Goal: Use online tool/utility: Utilize a website feature to perform a specific function

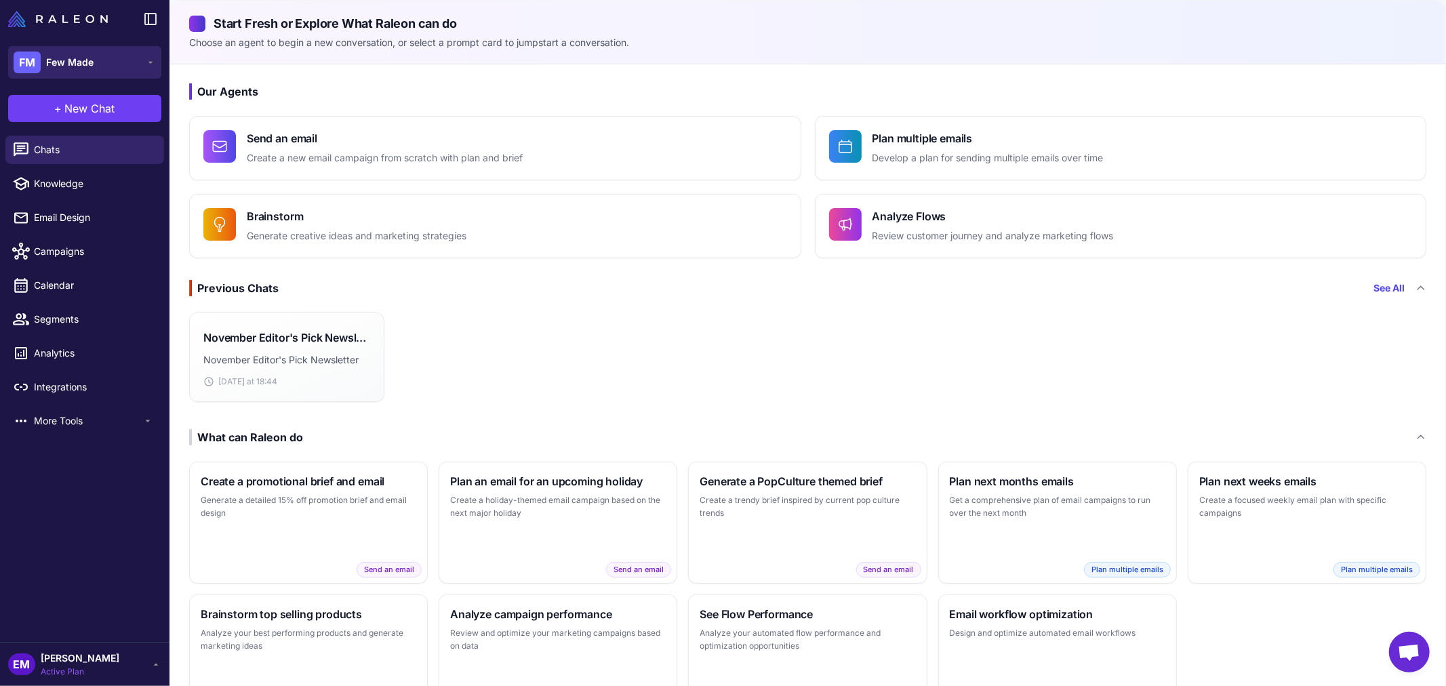
click at [96, 65] on button "FM Few Made" at bounding box center [84, 62] width 153 height 33
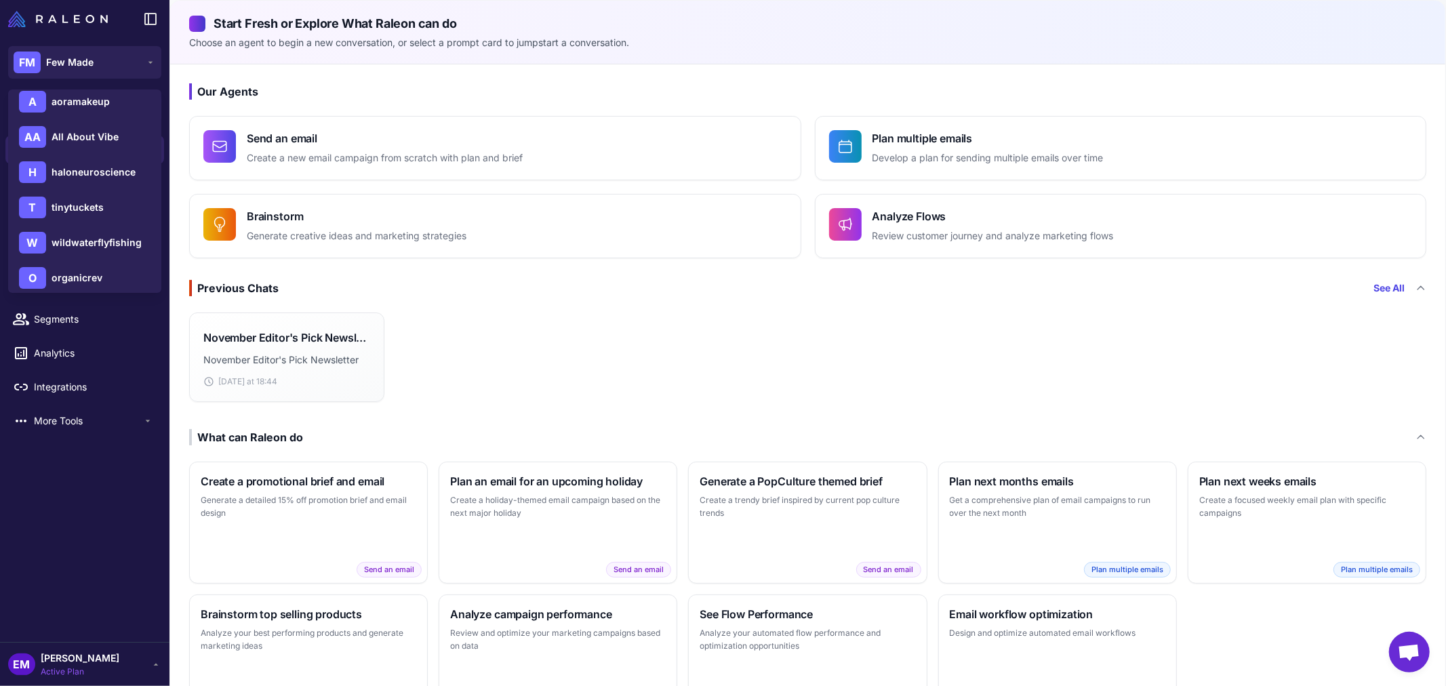
scroll to position [226, 0]
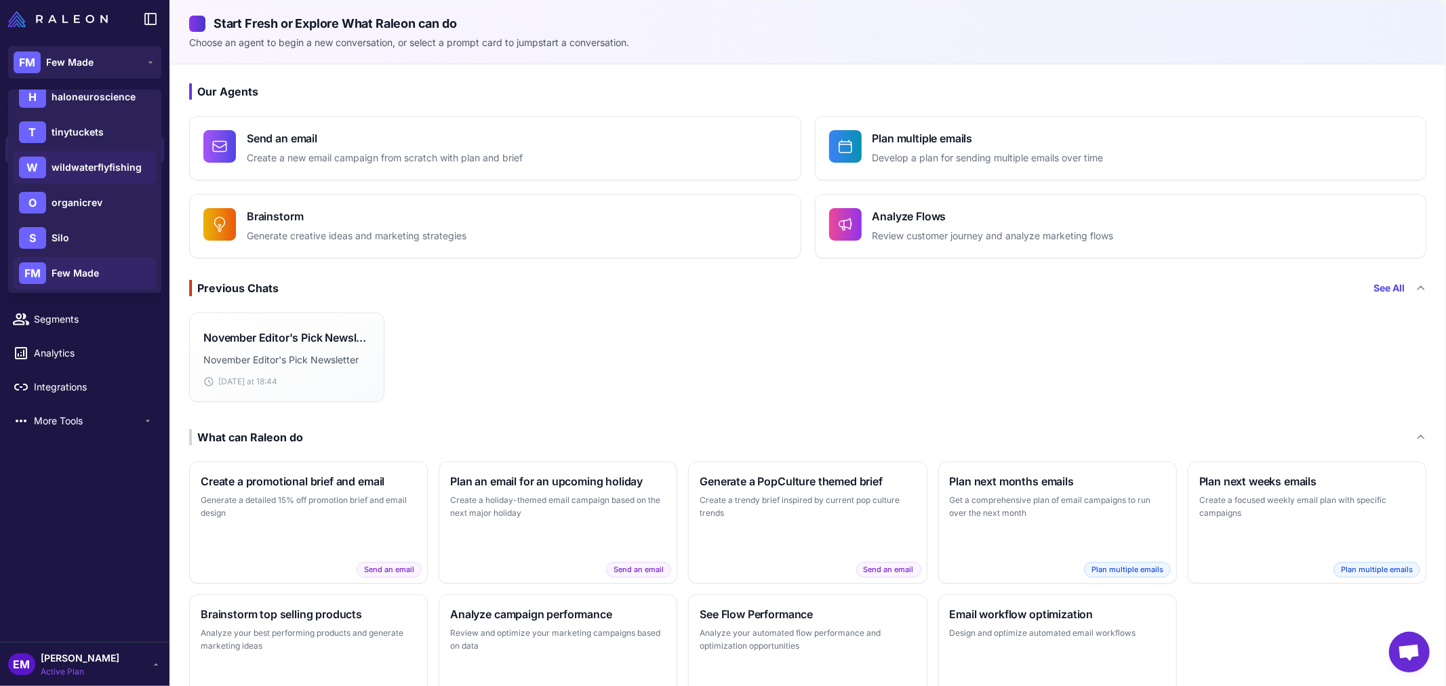
click at [113, 152] on div "W wildwaterflyfishing" at bounding box center [85, 167] width 142 height 33
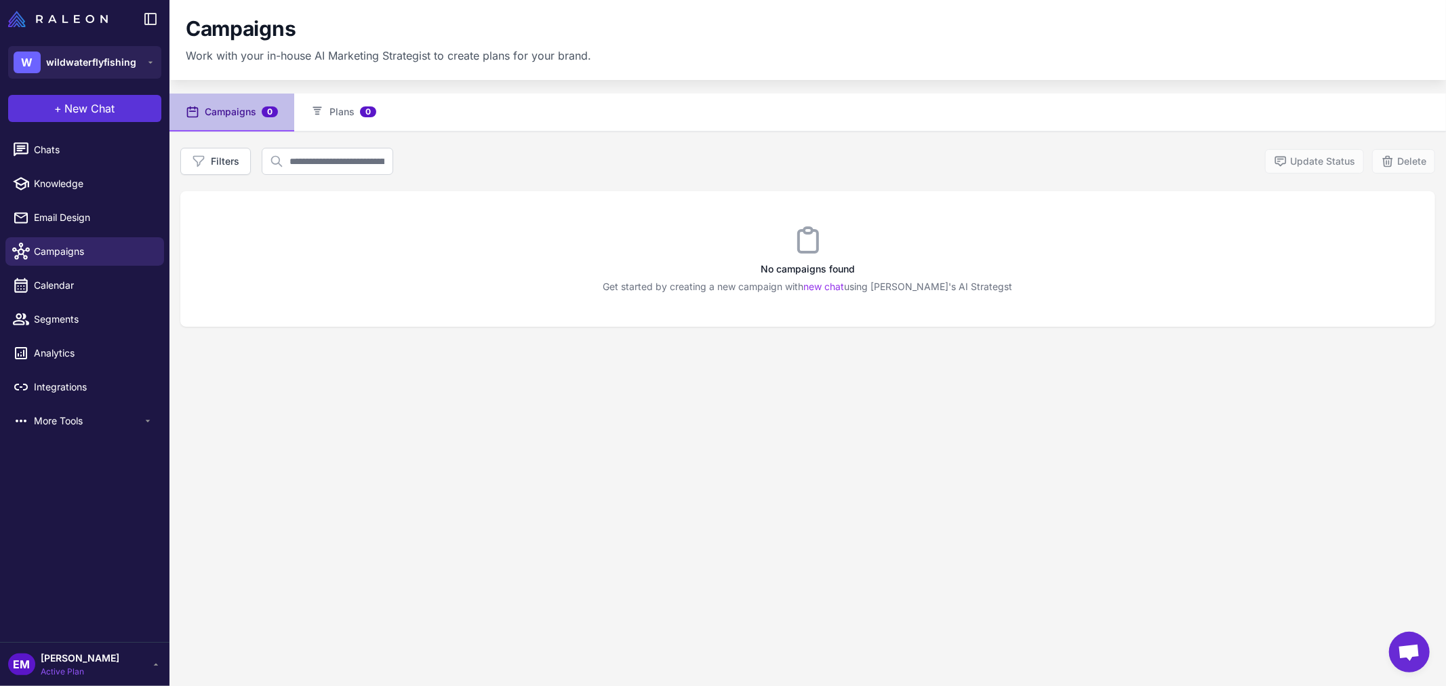
click at [98, 104] on span "New Chat" at bounding box center [90, 108] width 50 height 16
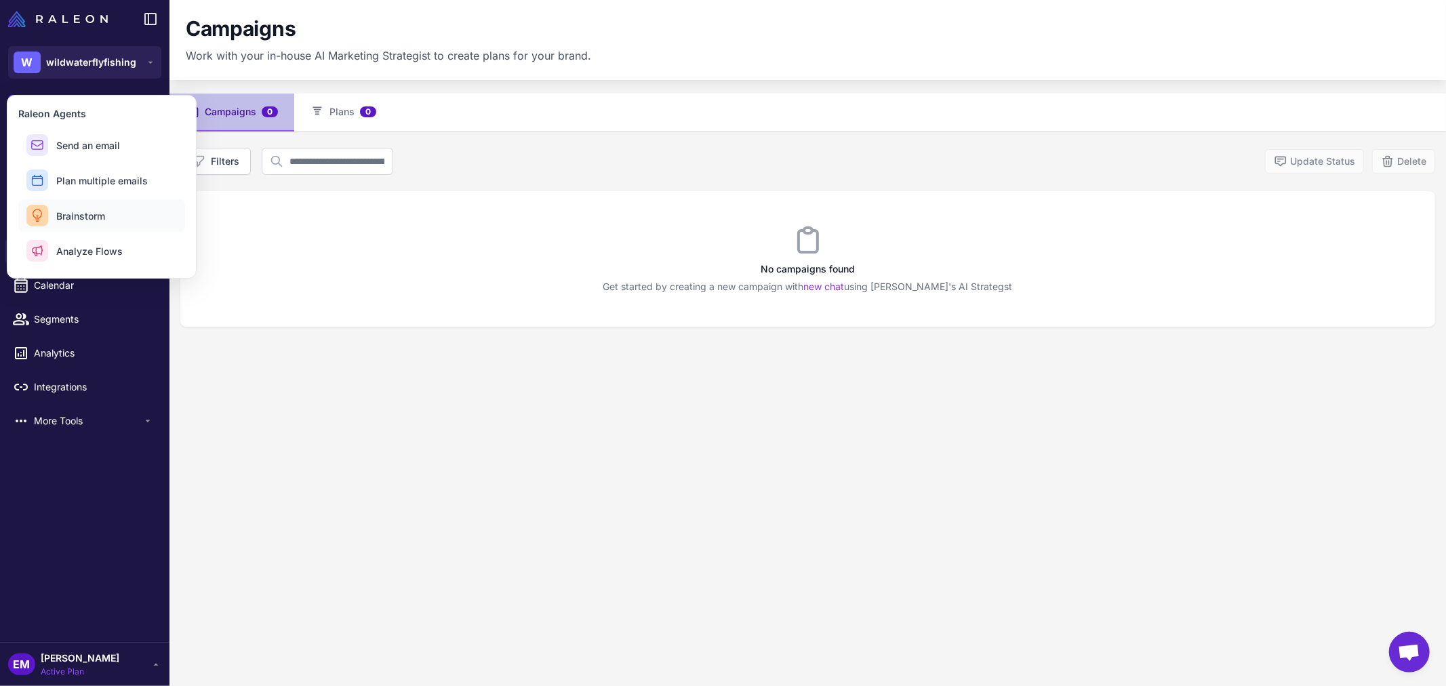
click at [104, 214] on span "Brainstorm" at bounding box center [80, 216] width 49 height 14
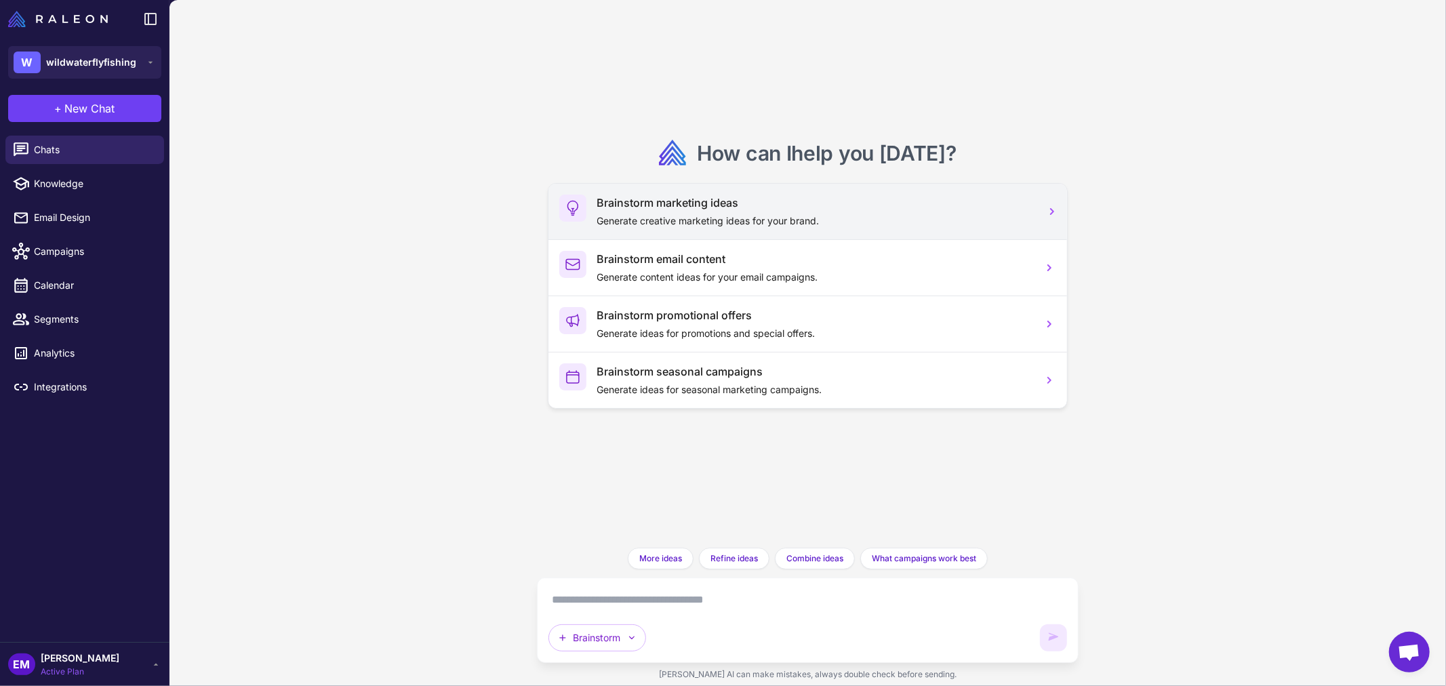
click at [870, 202] on h3 "Brainstorm marketing ideas" at bounding box center [814, 203] width 435 height 16
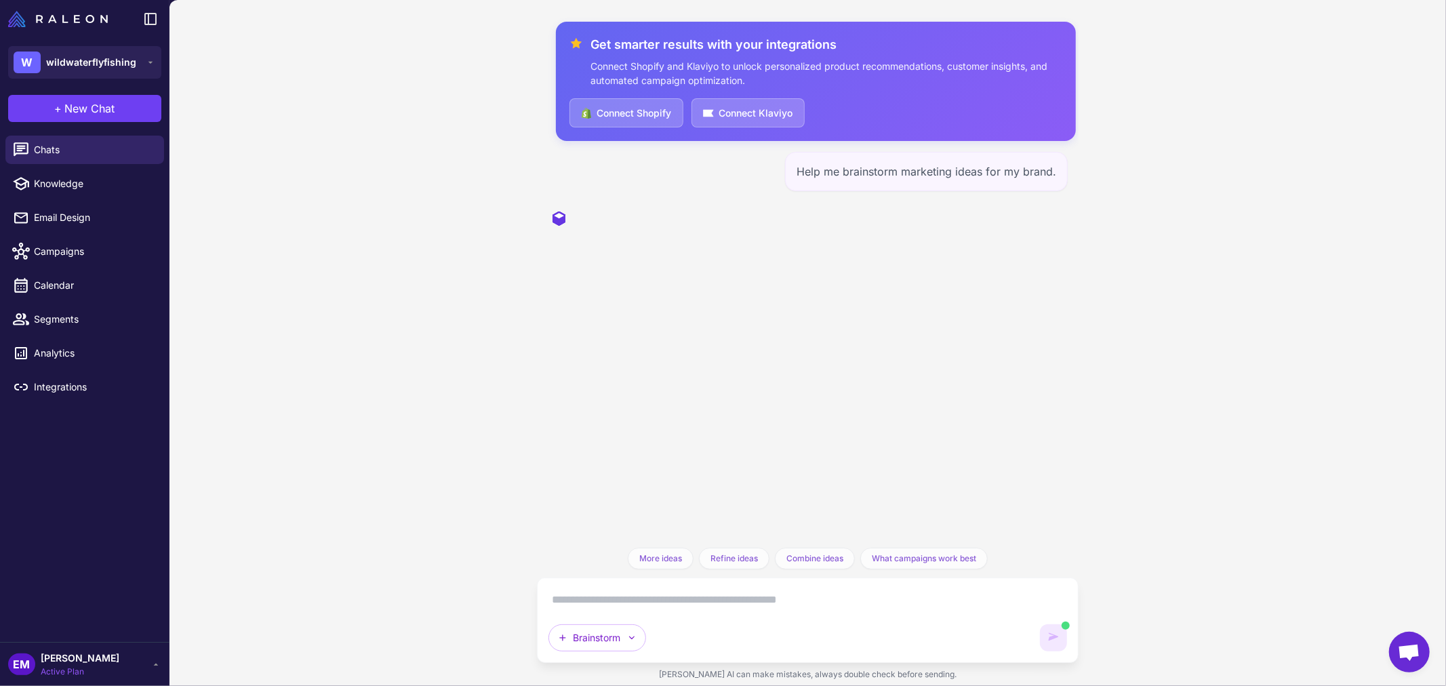
click at [891, 171] on div "Help me brainstorm marketing ideas for my brand." at bounding box center [926, 171] width 283 height 39
click at [637, 589] on textarea at bounding box center [807, 600] width 519 height 22
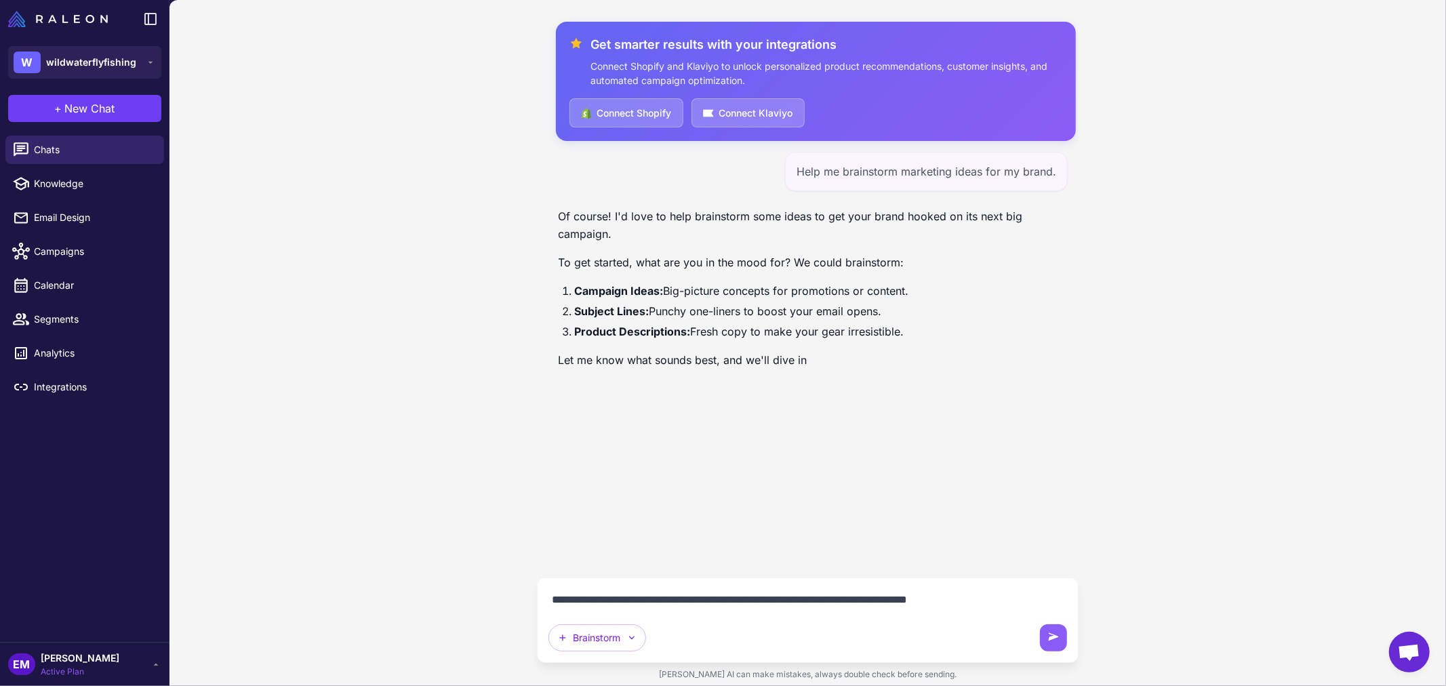
type textarea "**********"
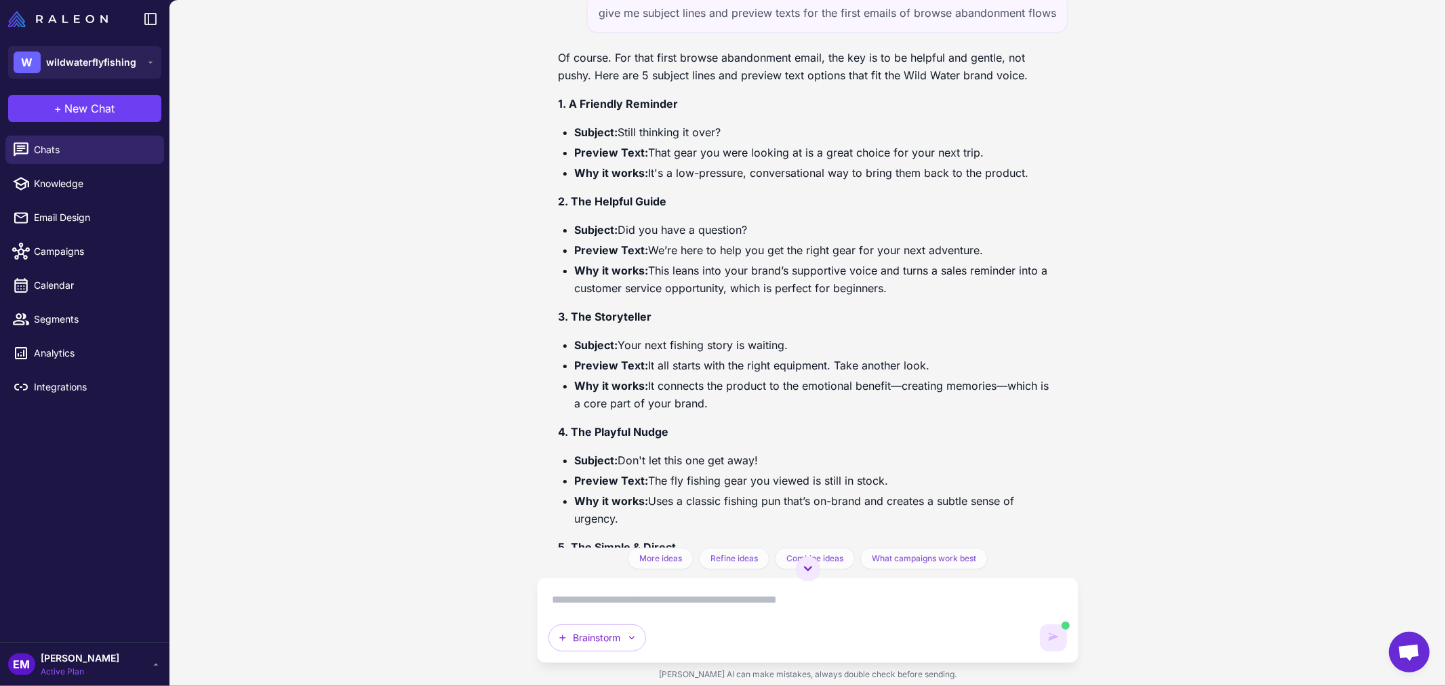
scroll to position [525, 0]
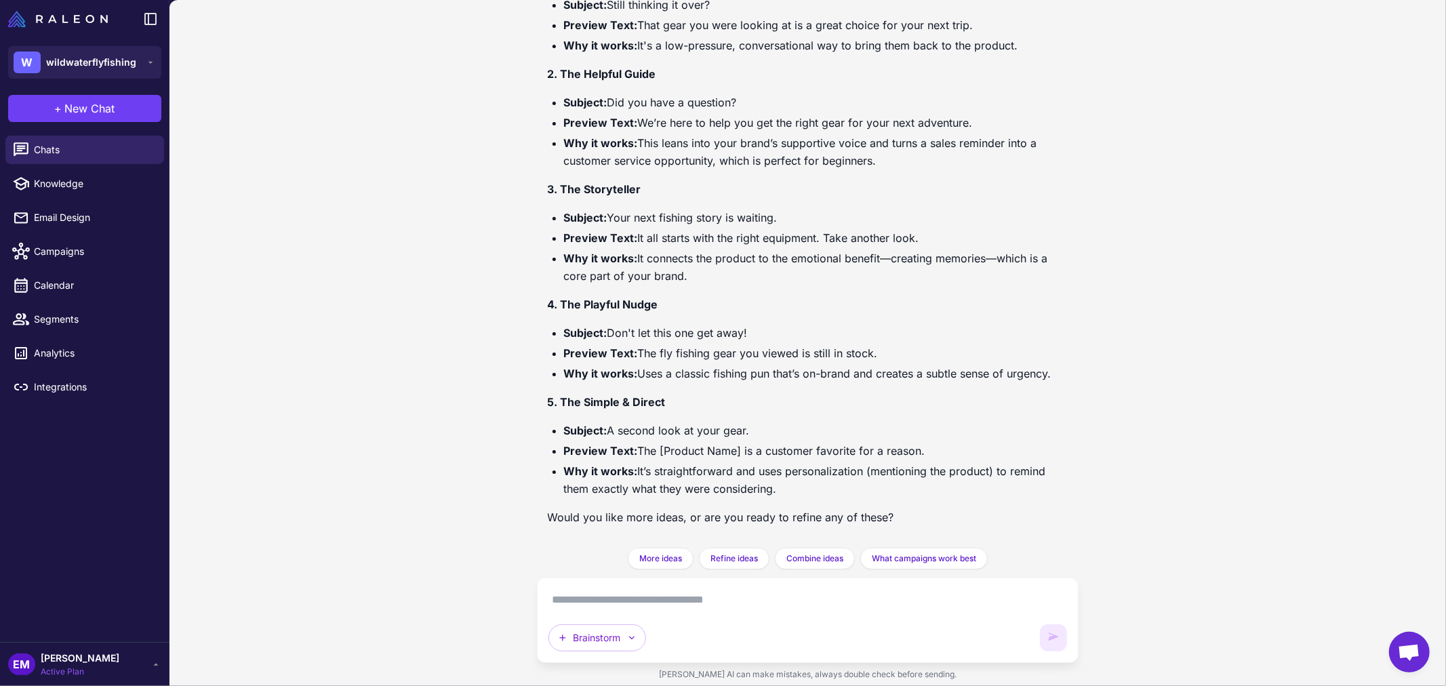
drag, startPoint x: 611, startPoint y: 333, endPoint x: 764, endPoint y: 329, distance: 153.2
click at [764, 329] on li "Subject: Don't let this one get away!" at bounding box center [816, 333] width 504 height 18
drag, startPoint x: 614, startPoint y: 214, endPoint x: 756, endPoint y: 211, distance: 141.7
click at [756, 211] on li "Subject: Your next fishing story is waiting." at bounding box center [816, 218] width 504 height 18
drag, startPoint x: 611, startPoint y: 216, endPoint x: 791, endPoint y: 202, distance: 180.8
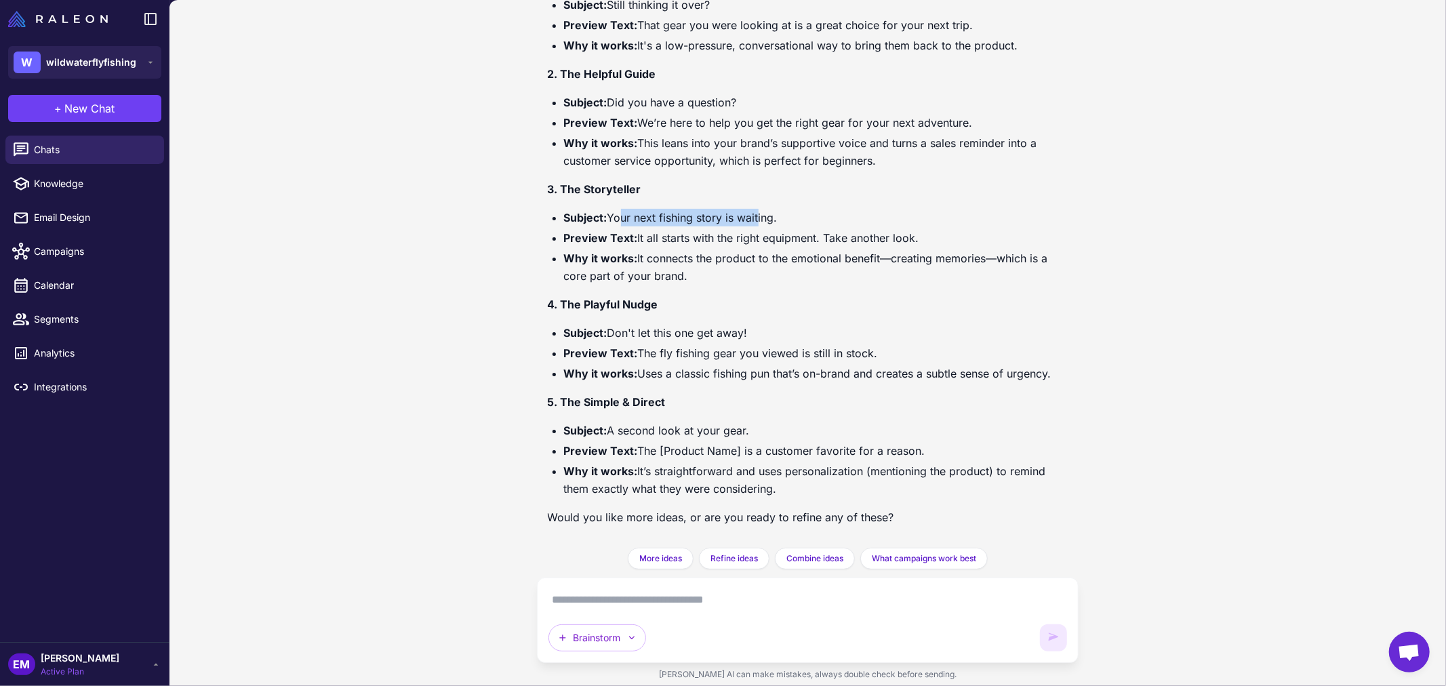
click at [791, 202] on div "Of course. For that first browse abandonment email, the key is to be helpful an…" at bounding box center [808, 228] width 521 height 615
copy li "Your next fishing story is waiting."
drag, startPoint x: 611, startPoint y: 330, endPoint x: 783, endPoint y: 330, distance: 172.2
click at [783, 330] on li "Subject: Don't let this one get away!" at bounding box center [816, 333] width 504 height 18
copy li "Don't let this one get away!"
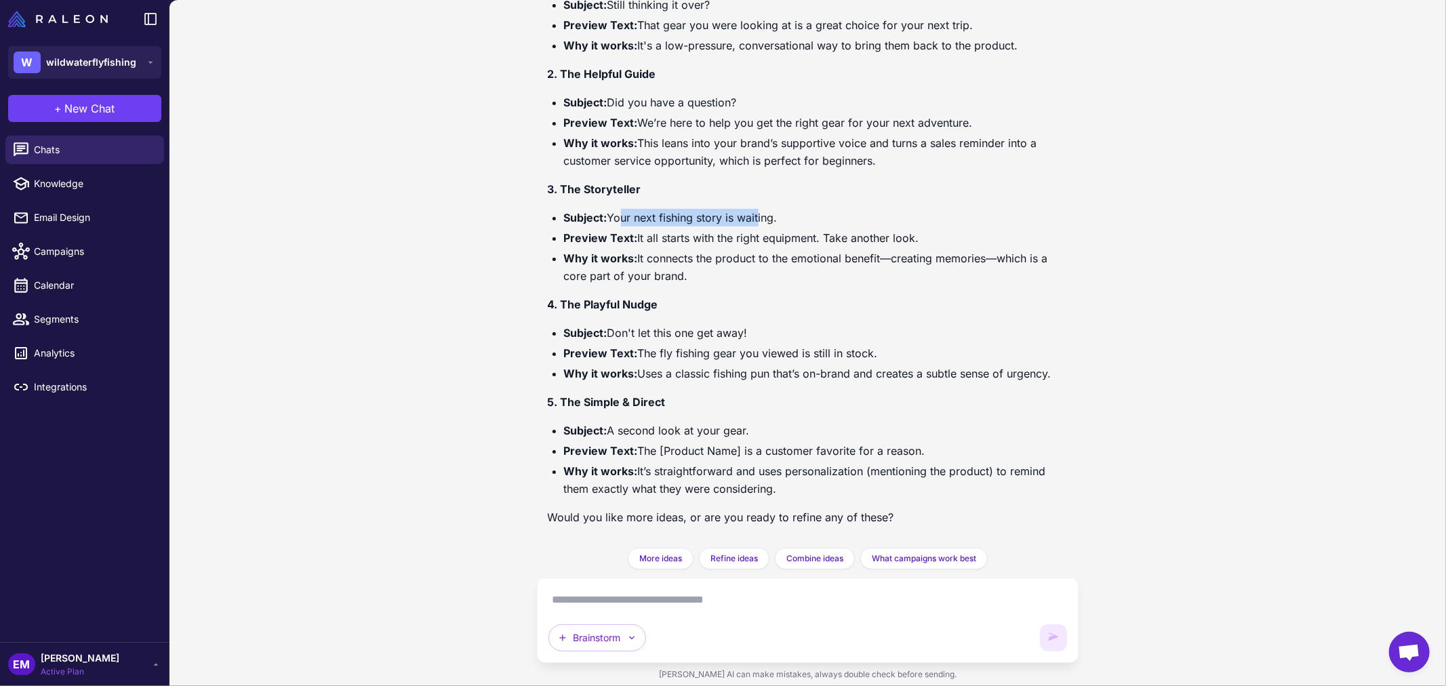
drag, startPoint x: 715, startPoint y: 351, endPoint x: 881, endPoint y: 343, distance: 166.3
click at [881, 343] on ul "Subject: Don't let this one get away! Preview Text: The fly fishing gear you vi…" at bounding box center [808, 353] width 521 height 58
copy li "gear you viewed is still in stock."
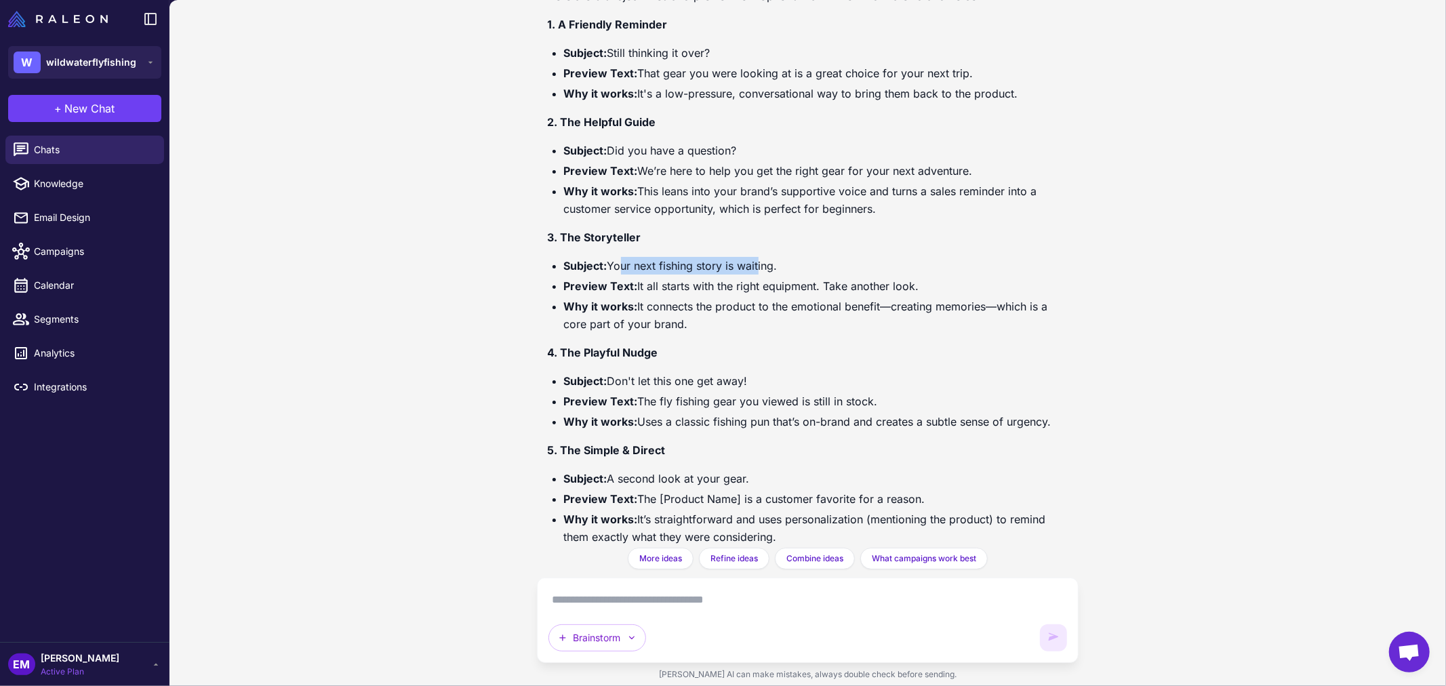
scroll to position [449, 0]
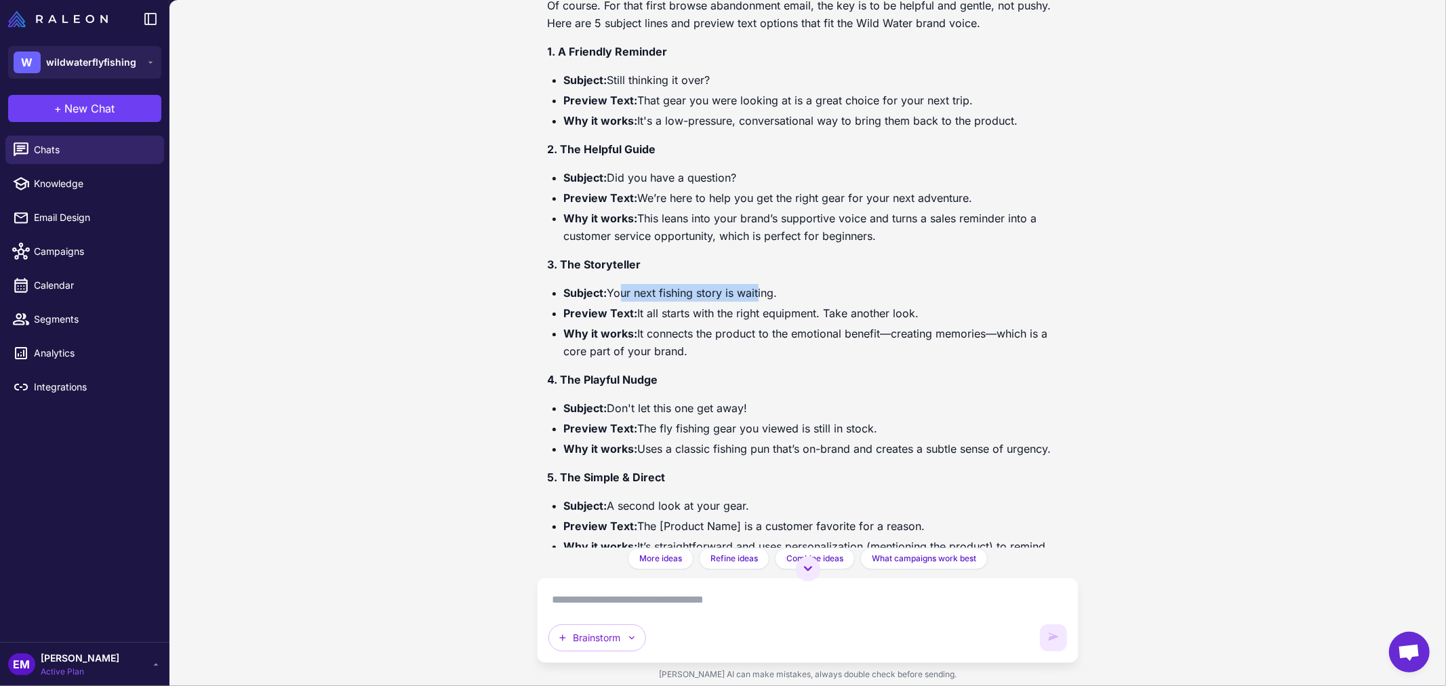
copy li "gear you viewed is still in stock."
click at [731, 605] on textarea at bounding box center [807, 600] width 519 height 22
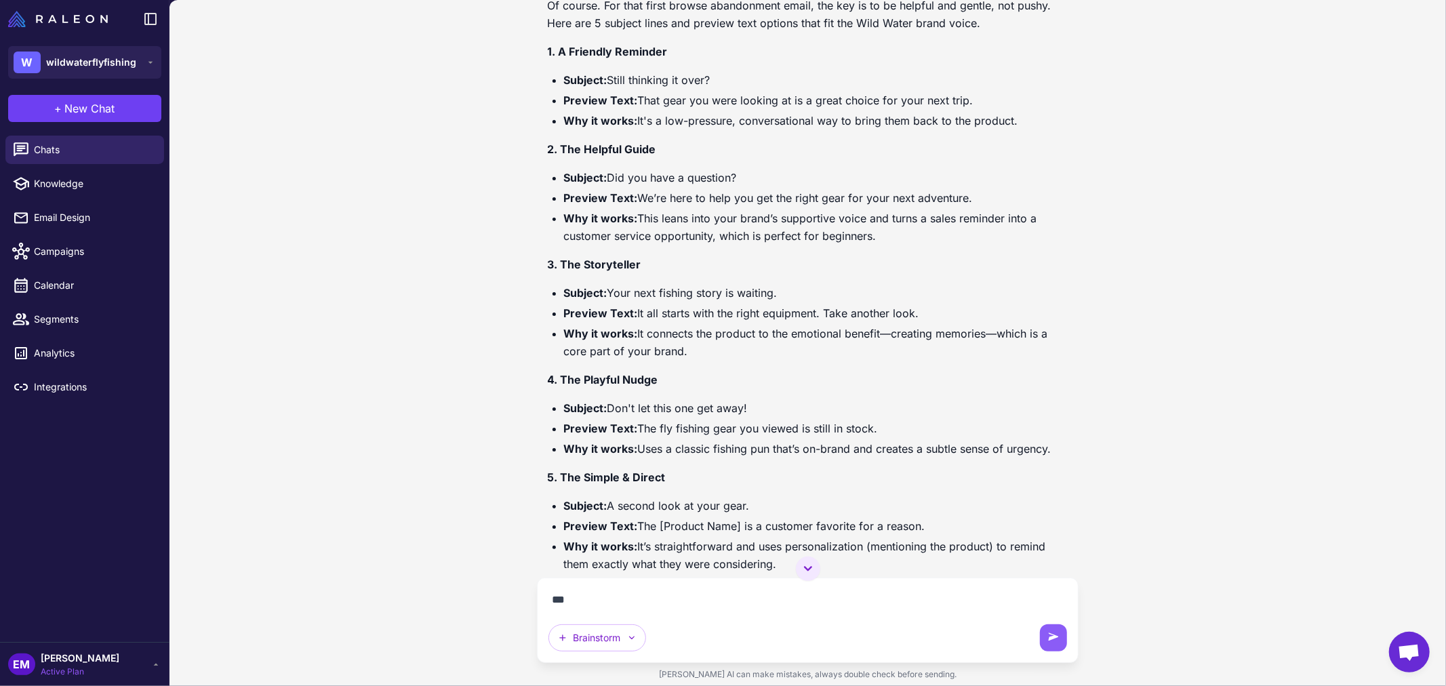
type textarea "****"
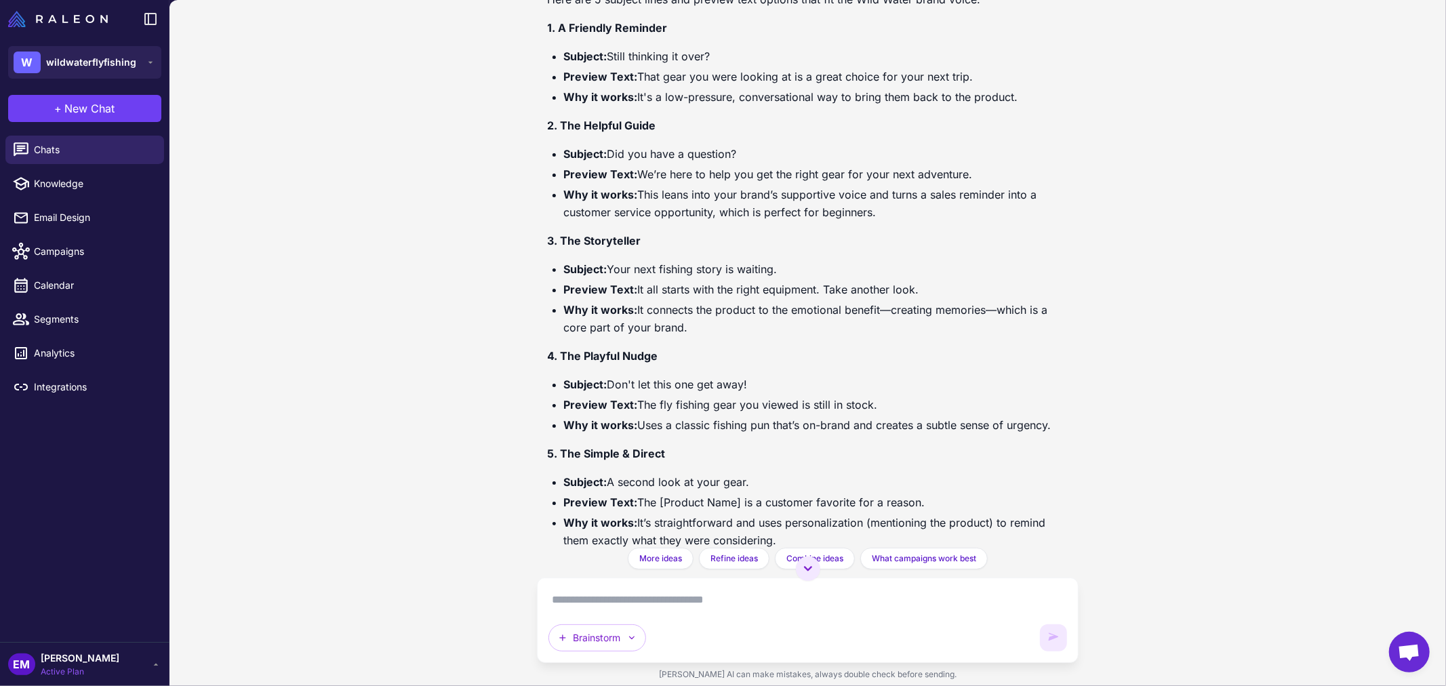
scroll to position [426, 0]
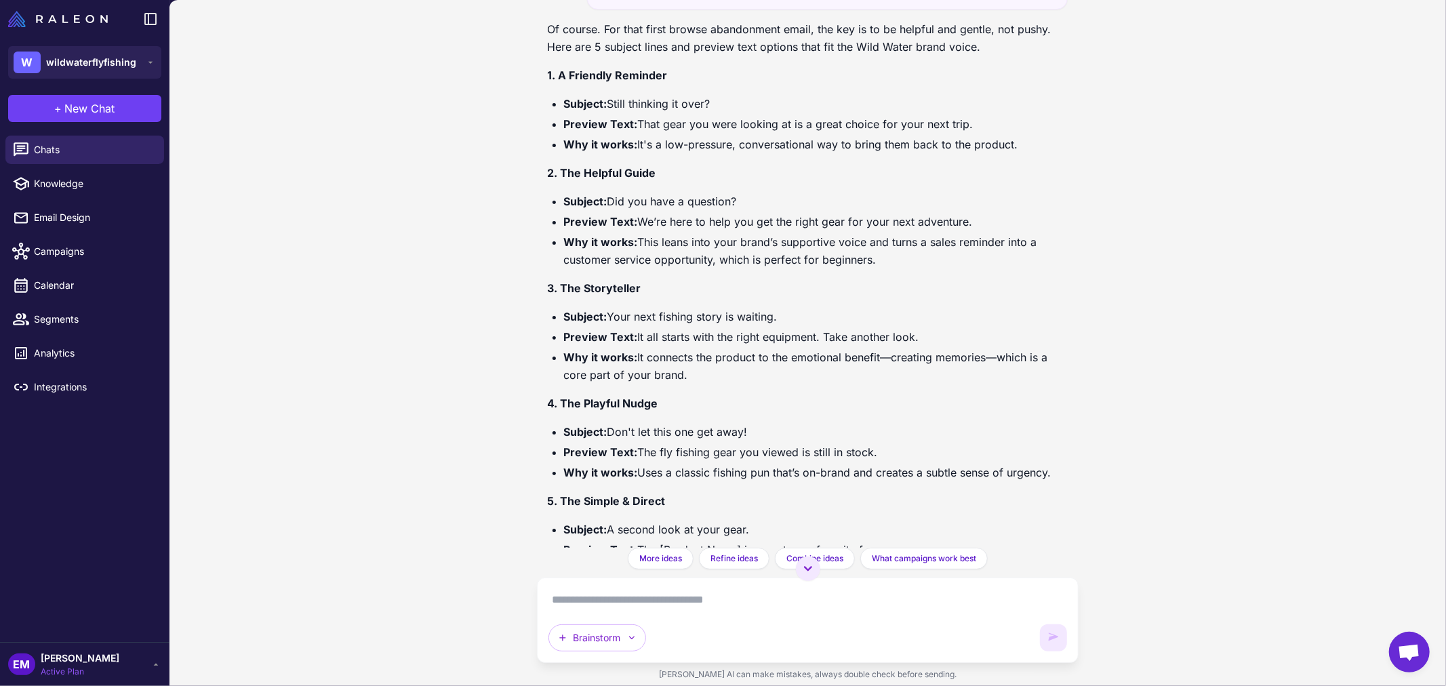
drag, startPoint x: 638, startPoint y: 336, endPoint x: 916, endPoint y: 340, distance: 278.6
click at [916, 340] on li "Preview Text: It all starts with the right equipment. Take another look." at bounding box center [816, 337] width 504 height 18
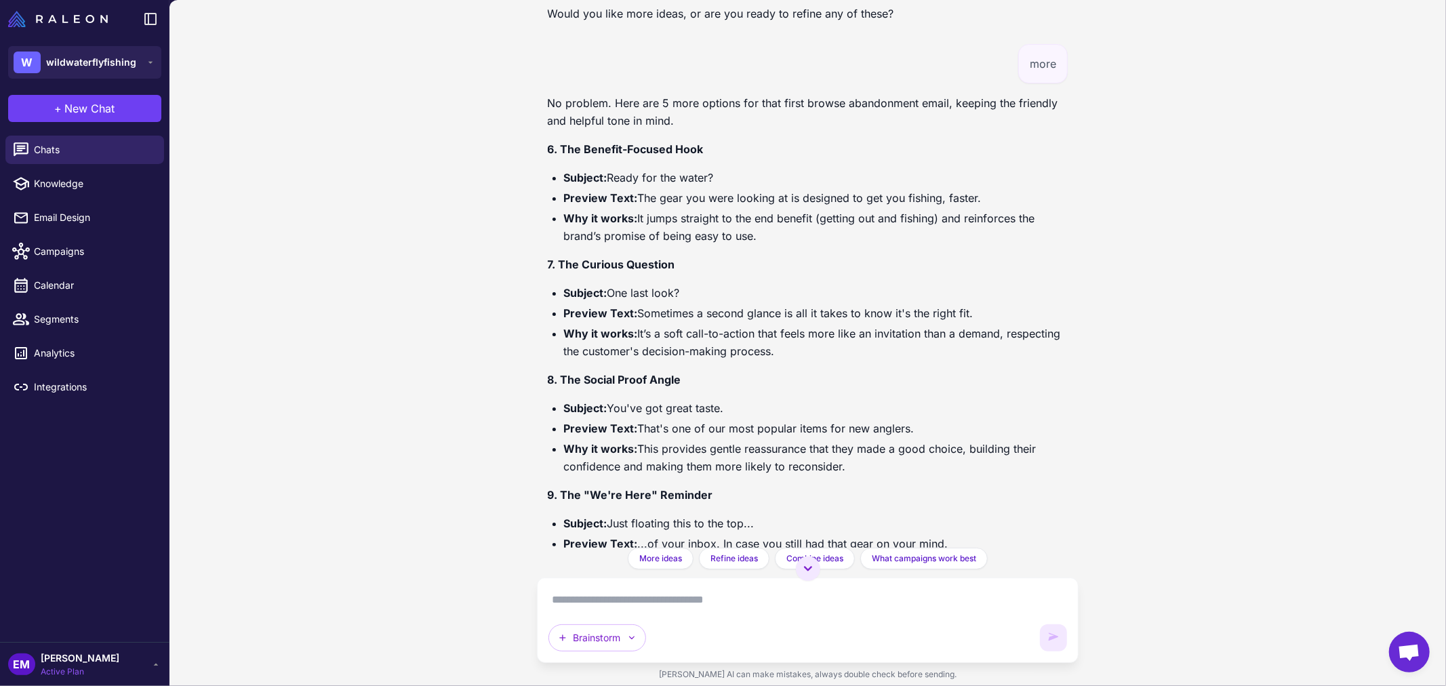
scroll to position [1255, 0]
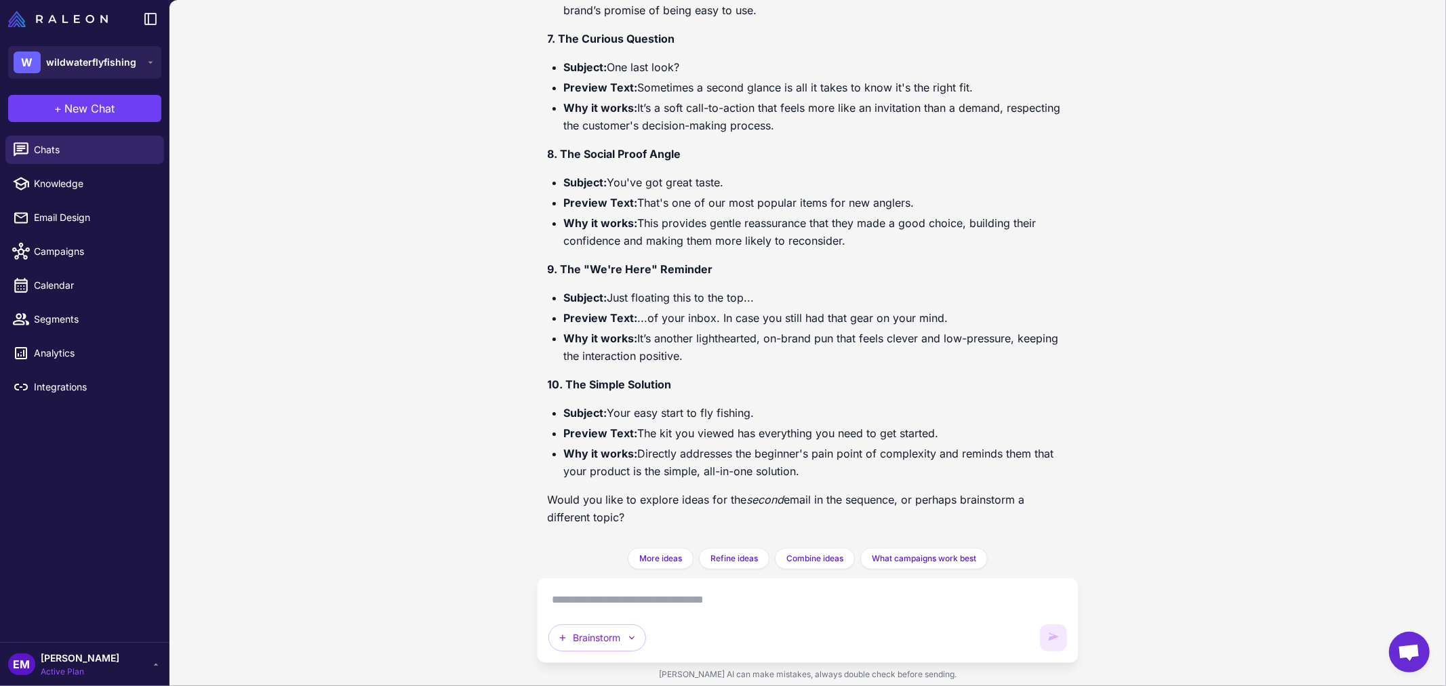
click at [698, 594] on textarea at bounding box center [807, 600] width 519 height 22
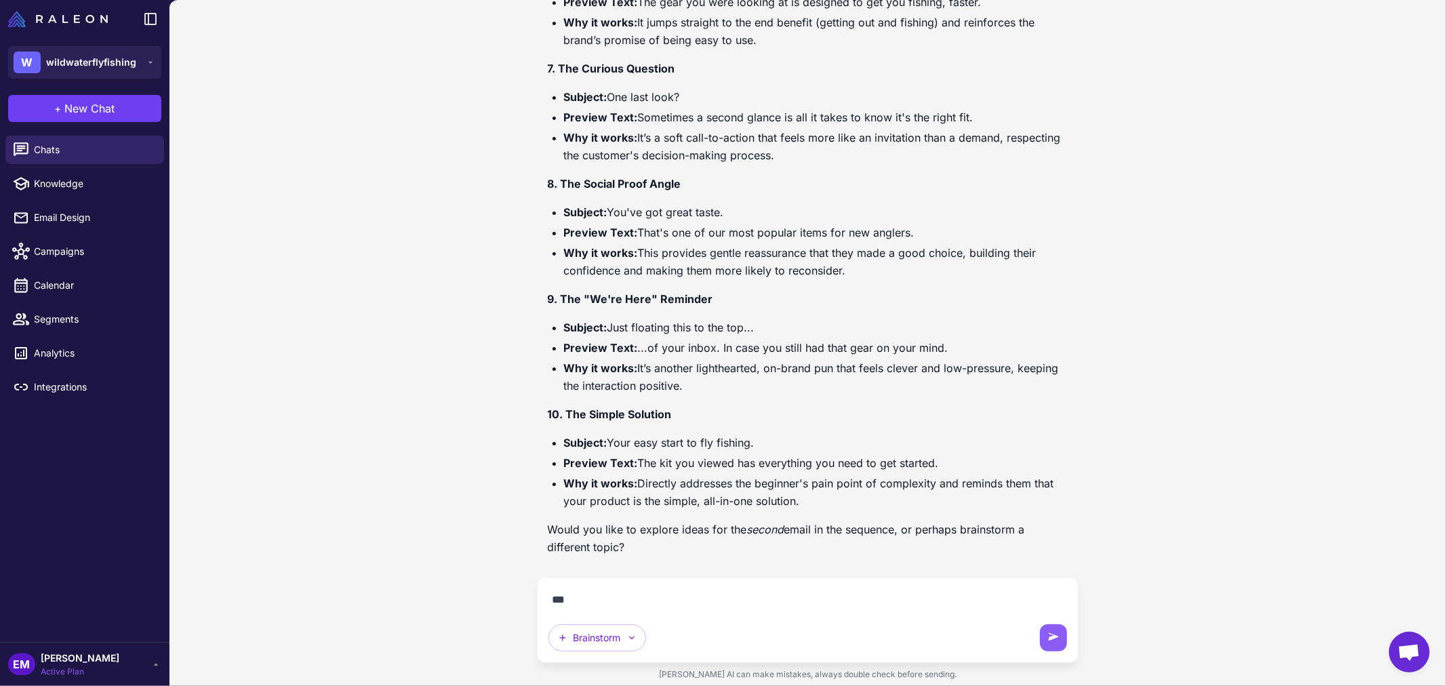
type textarea "****"
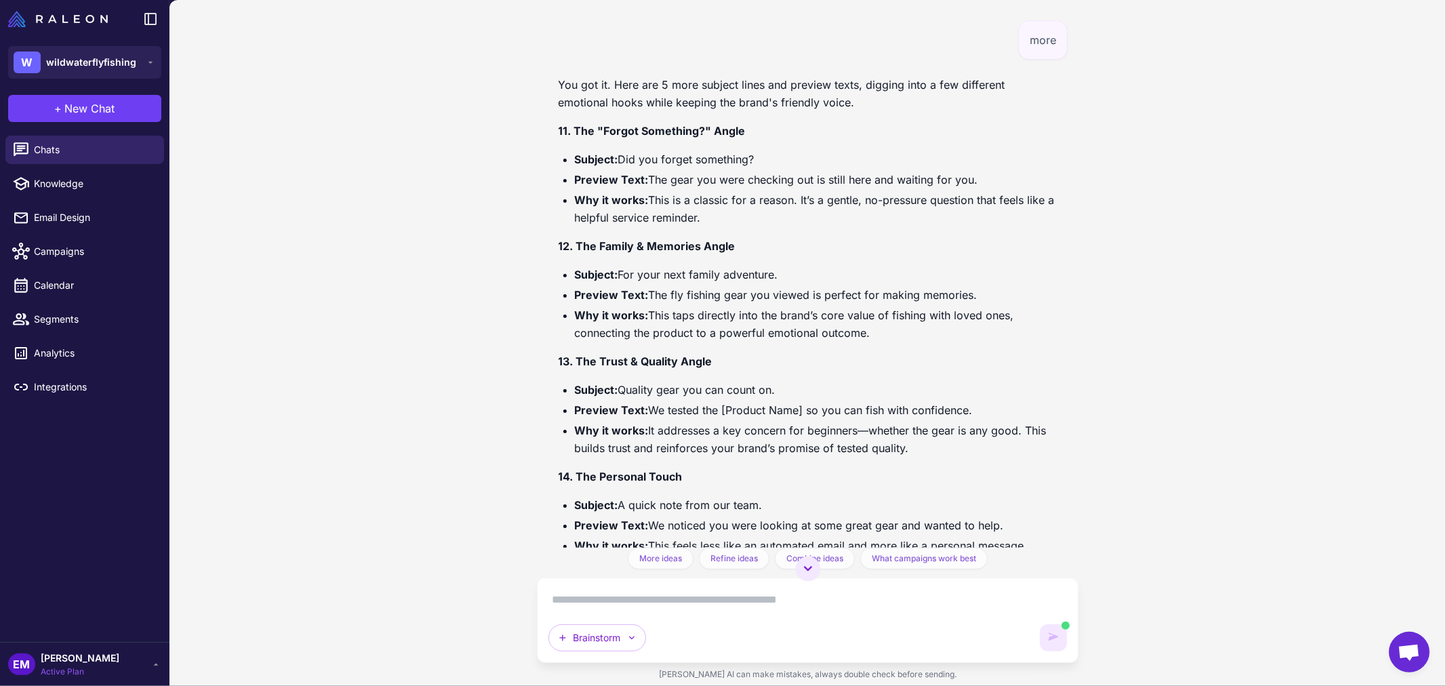
scroll to position [1983, 0]
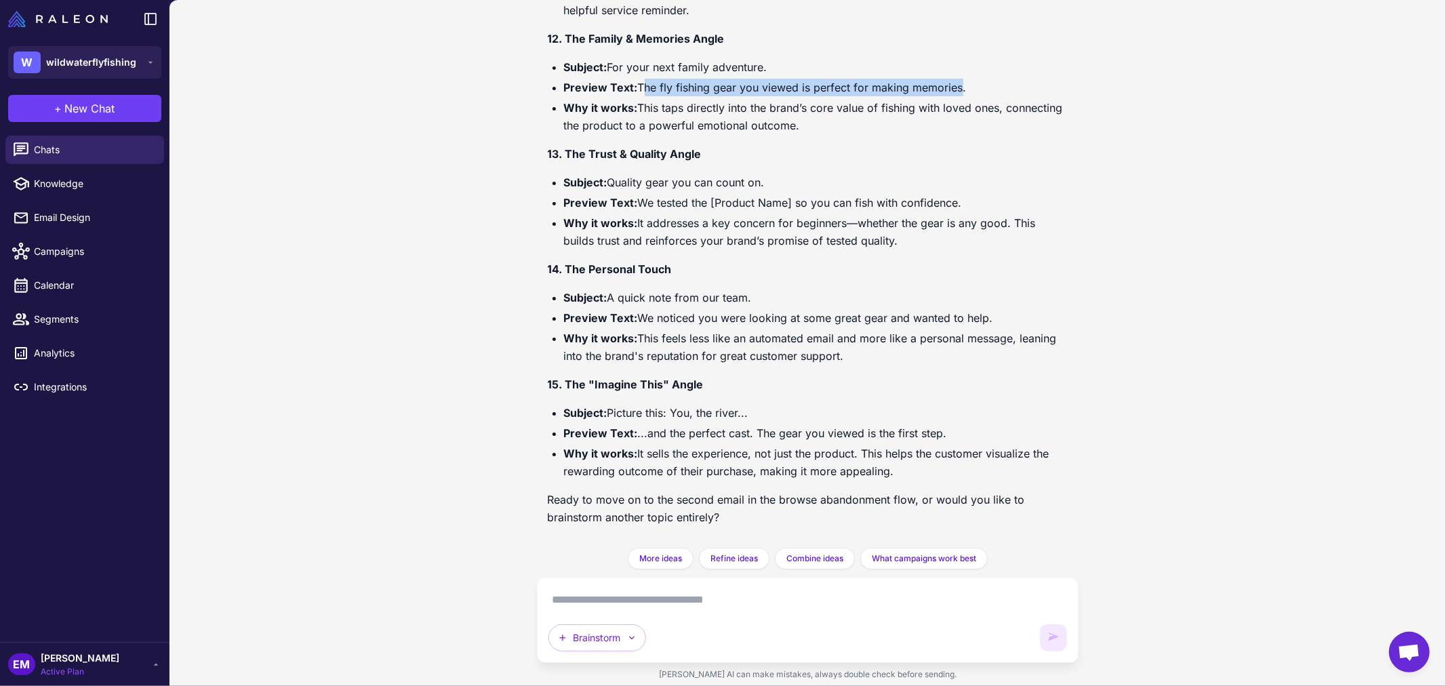
drag, startPoint x: 641, startPoint y: 83, endPoint x: 950, endPoint y: 79, distance: 309.1
click at [950, 79] on li "Preview Text: The fly fishing gear you viewed is perfect for making memories." at bounding box center [816, 88] width 504 height 18
click at [640, 310] on li "Preview Text: We noticed you were looking at some great gear and wanted to help." at bounding box center [816, 318] width 504 height 18
drag, startPoint x: 754, startPoint y: 429, endPoint x: 985, endPoint y: 431, distance: 230.5
click at [985, 431] on li "Preview Text: ...and the perfect cast. The gear you viewed is the first step." at bounding box center [816, 433] width 504 height 18
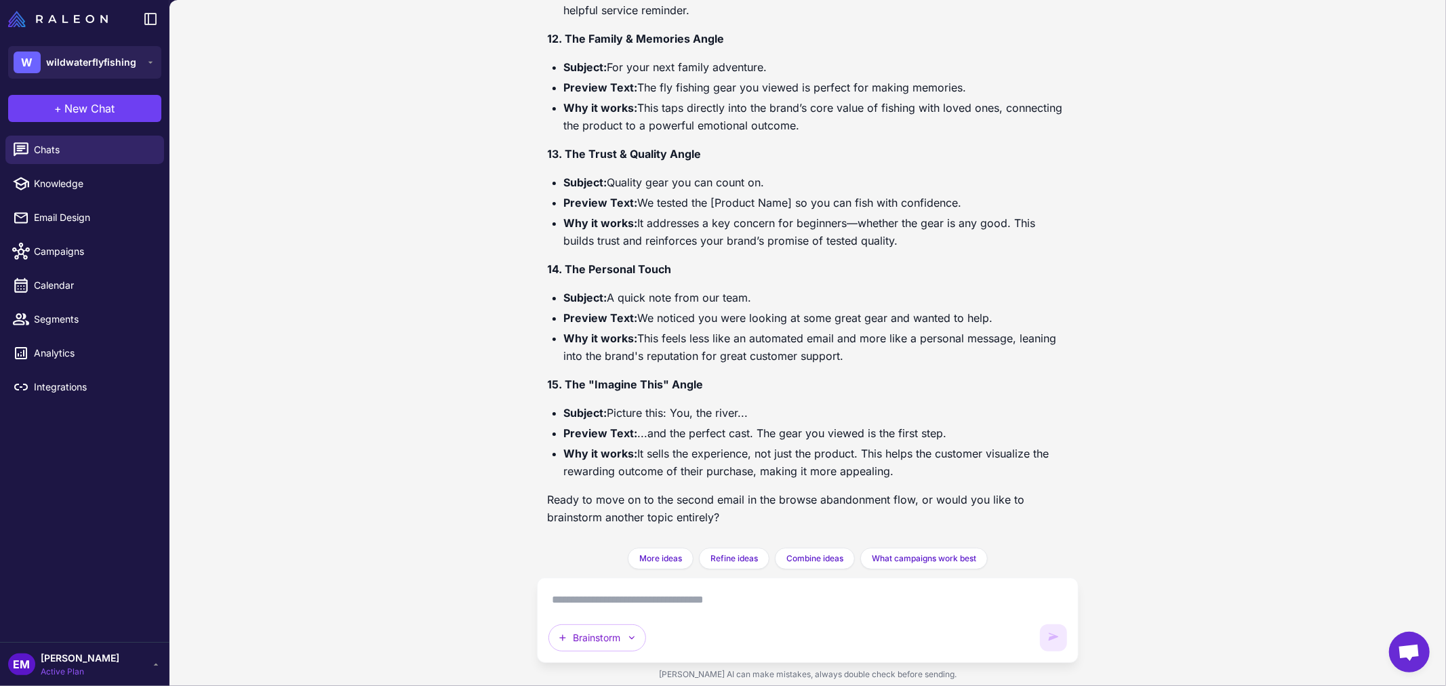
copy li "The gear you viewed is the first step."
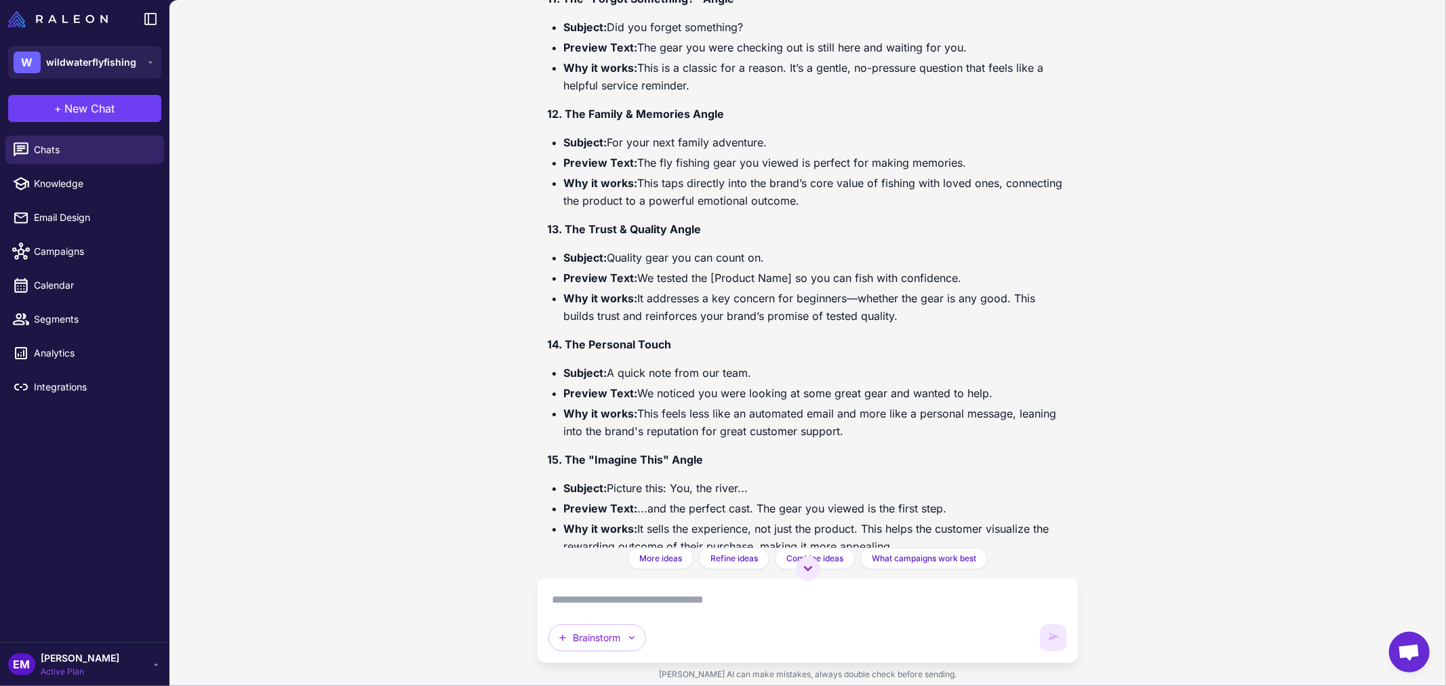
scroll to position [1833, 0]
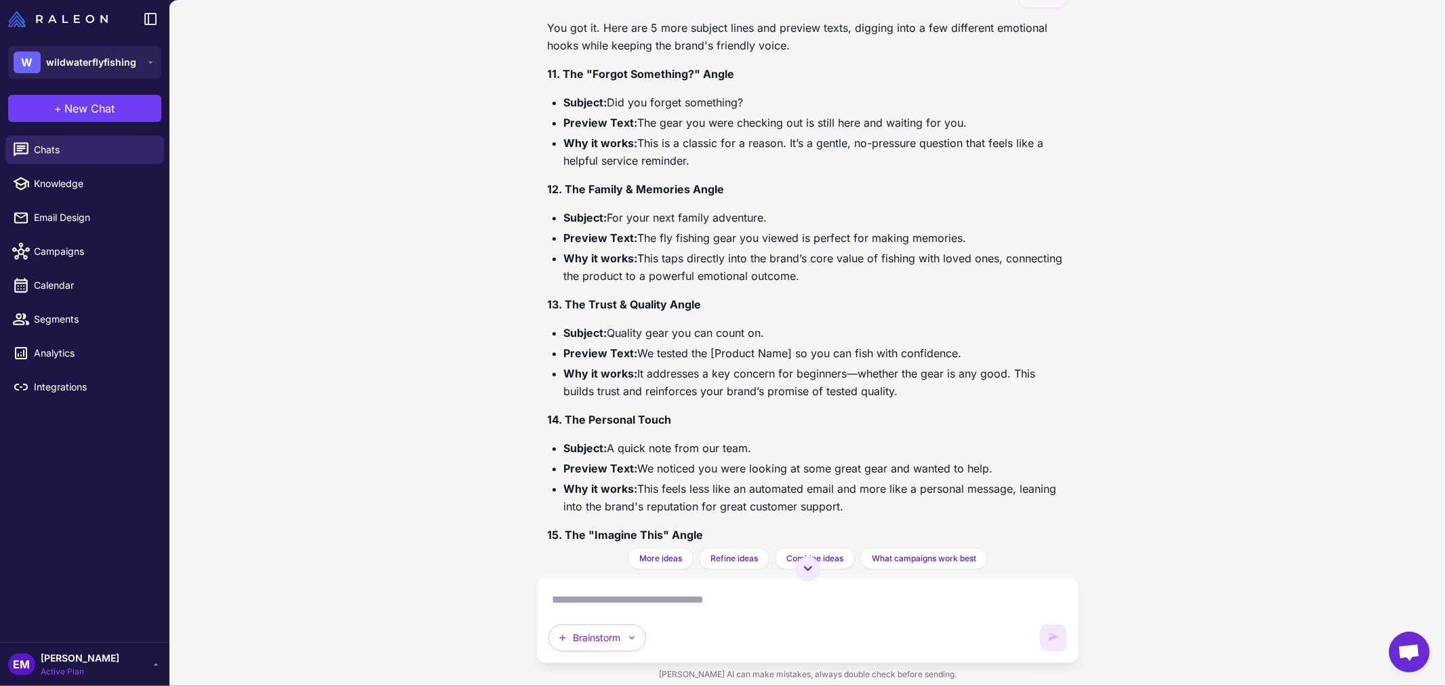
drag, startPoint x: 638, startPoint y: 235, endPoint x: 963, endPoint y: 235, distance: 324.7
click at [963, 235] on li "Preview Text: The fly fishing gear you viewed is perfect for making memories." at bounding box center [816, 238] width 504 height 18
copy li "The fly fishing gear you viewed is perfect for making memories."
drag, startPoint x: 638, startPoint y: 120, endPoint x: 858, endPoint y: 125, distance: 220.3
click at [858, 125] on li "Preview Text: The gear you were checking out is still here and waiting for you." at bounding box center [816, 123] width 504 height 18
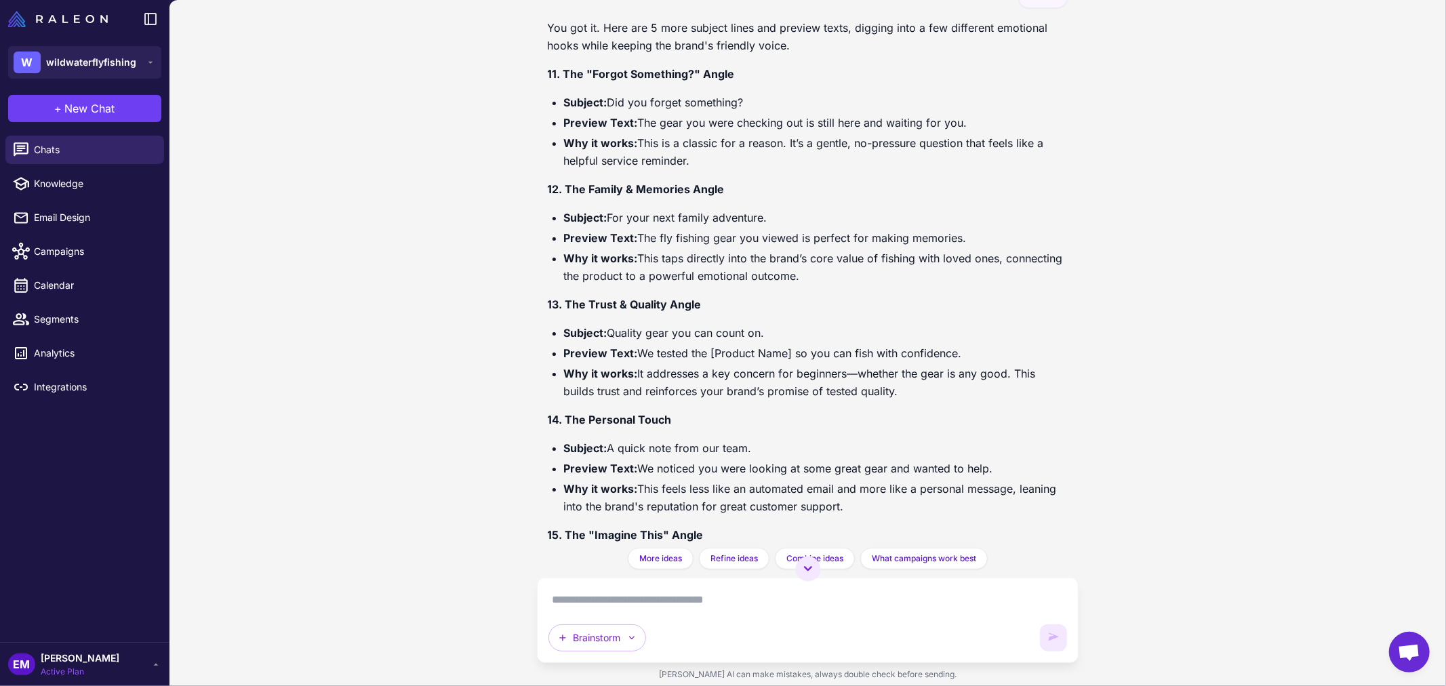
drag, startPoint x: 853, startPoint y: 125, endPoint x: 607, endPoint y: 106, distance: 246.0
click at [597, 105] on strong "Subject:" at bounding box center [585, 103] width 43 height 14
drag, startPoint x: 639, startPoint y: 119, endPoint x: 963, endPoint y: 123, distance: 324.0
click at [963, 123] on li "Preview Text: The gear you were checking out is still here and waiting for you." at bounding box center [816, 123] width 504 height 18
copy li "The gear you were checking out is still here and waiting for you."
